Goal: Obtain resource: Download file/media

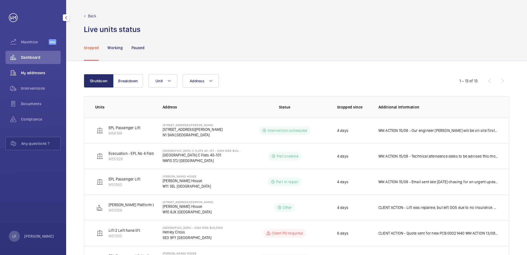
click at [28, 74] on span "My addresses" at bounding box center [41, 73] width 40 height 6
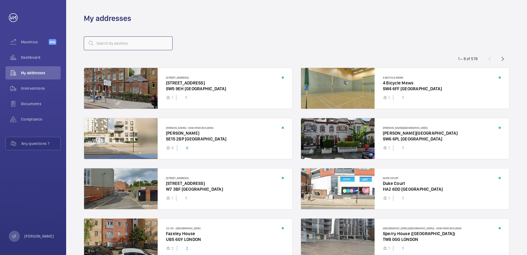
click at [105, 47] on input "text" at bounding box center [128, 43] width 89 height 14
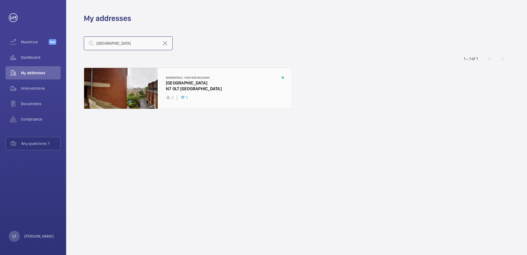
type input "[GEOGRAPHIC_DATA]"
click at [189, 89] on div at bounding box center [188, 88] width 208 height 41
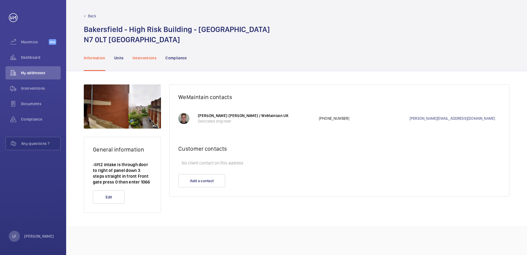
click at [149, 61] on div "Interventions" at bounding box center [145, 58] width 24 height 26
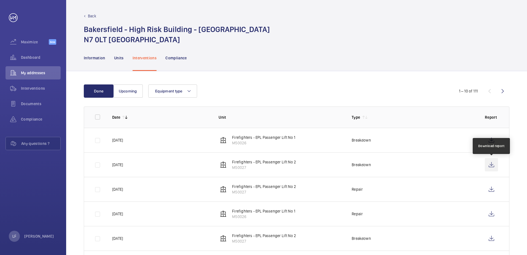
click at [490, 168] on wm-front-icon-button at bounding box center [491, 164] width 13 height 13
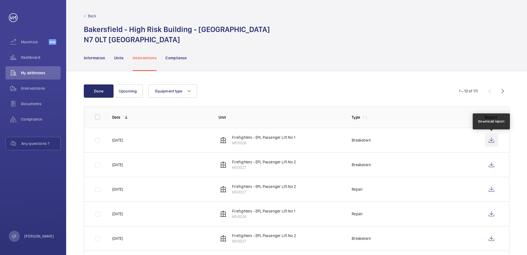
click at [489, 141] on wm-front-icon-button at bounding box center [491, 139] width 13 height 13
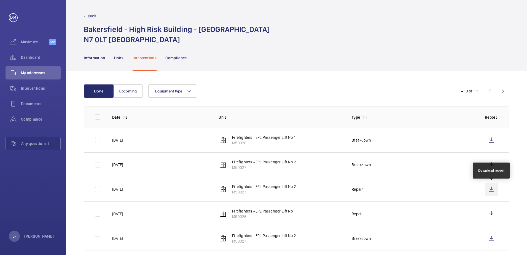
click at [490, 189] on wm-front-icon-button at bounding box center [491, 188] width 13 height 13
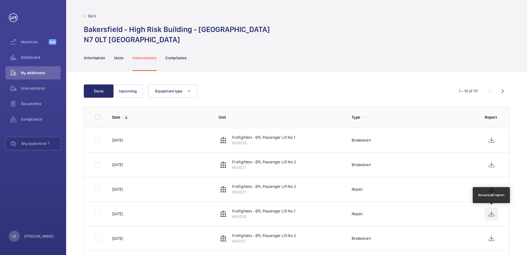
click at [489, 217] on wm-front-icon-button at bounding box center [491, 213] width 13 height 13
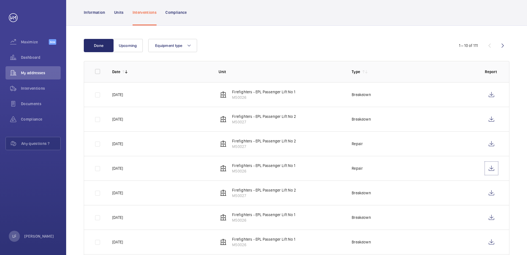
scroll to position [55, 0]
